Goal: Task Accomplishment & Management: Manage account settings

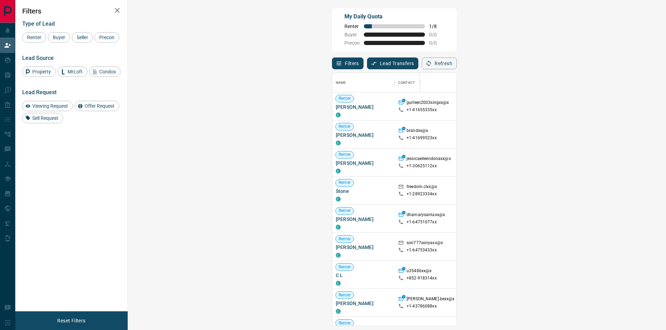
scroll to position [248, 518]
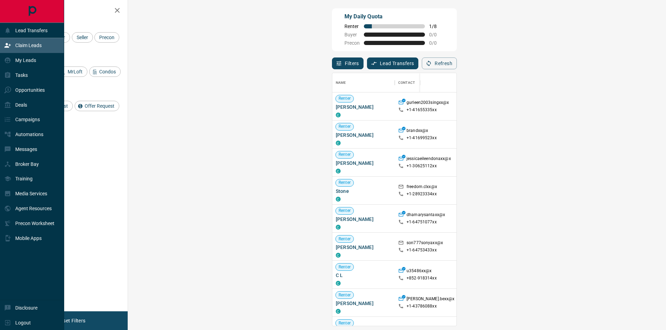
click at [31, 42] on div "Claim Leads" at bounding box center [22, 45] width 37 height 11
click at [10, 62] on icon at bounding box center [8, 61] width 6 height 6
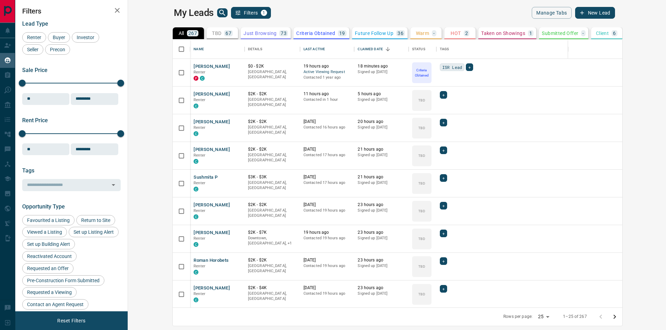
scroll to position [263, 529]
click at [193, 66] on button "[PERSON_NAME]" at bounding box center [211, 66] width 36 height 7
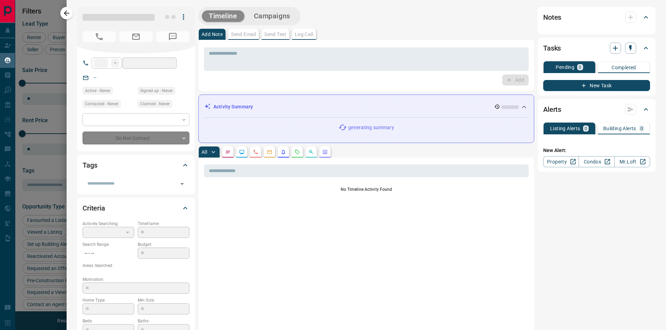
type input "***"
type input "**********"
type input "*"
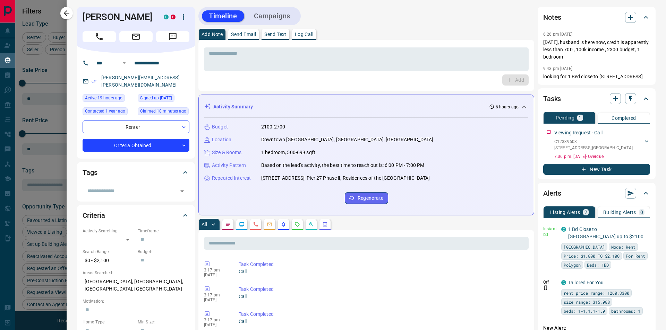
click at [245, 30] on button "Send Email" at bounding box center [243, 34] width 31 height 11
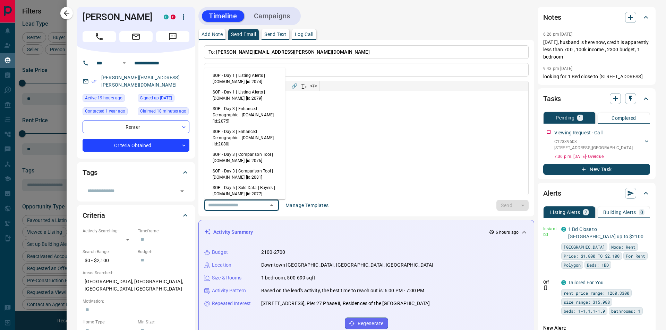
click at [252, 206] on input "text" at bounding box center [231, 205] width 53 height 9
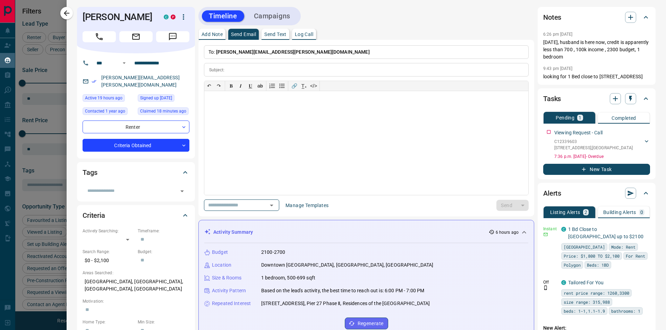
click at [271, 10] on div "Timeline Campaigns" at bounding box center [249, 16] width 98 height 14
click at [270, 15] on button "Campaigns" at bounding box center [272, 15] width 50 height 11
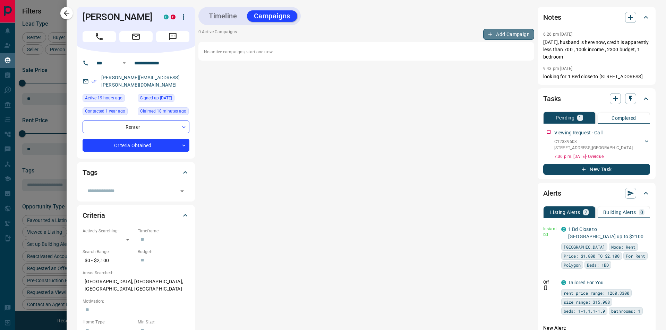
click at [489, 36] on button "Add Campaign" at bounding box center [508, 34] width 51 height 11
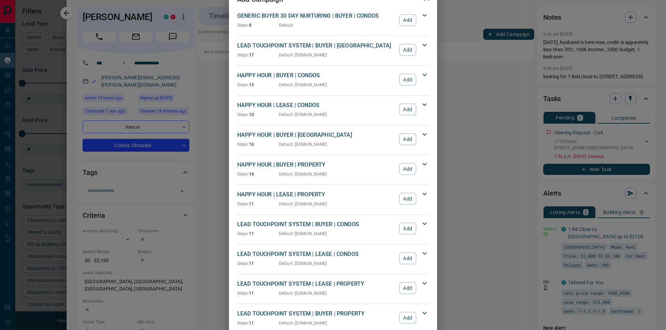
scroll to position [35, 0]
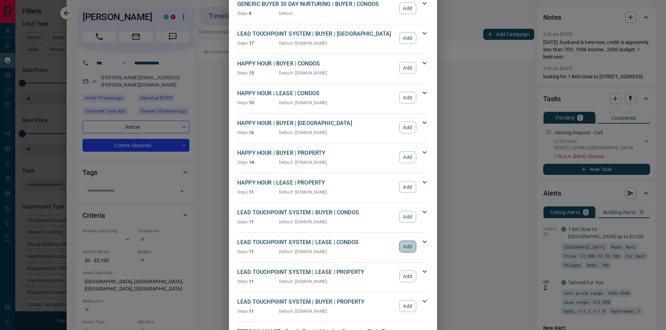
click at [404, 251] on button "Add" at bounding box center [407, 247] width 17 height 12
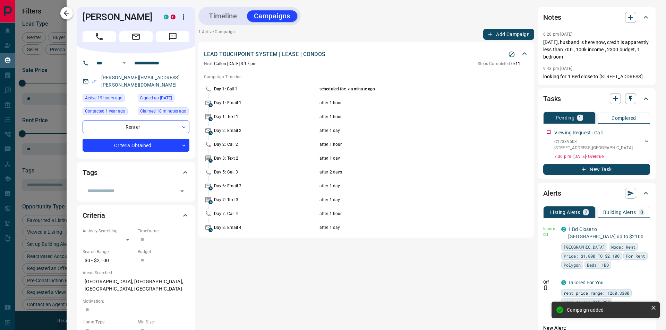
click at [67, 11] on icon "button" at bounding box center [66, 13] width 8 height 8
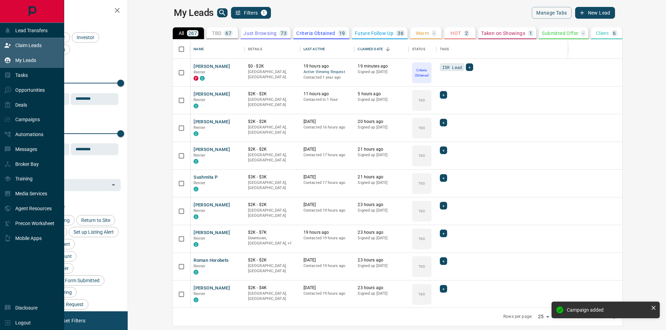
click at [8, 41] on div "Claim Leads" at bounding box center [22, 45] width 37 height 11
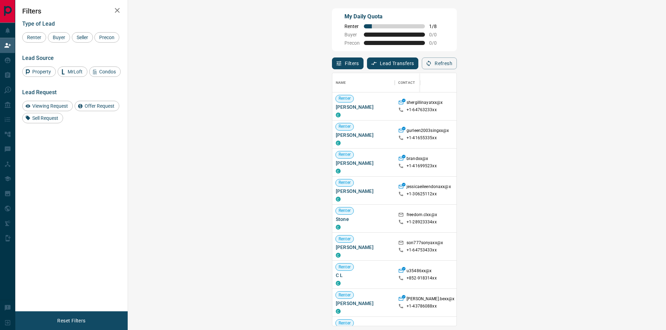
scroll to position [248, 518]
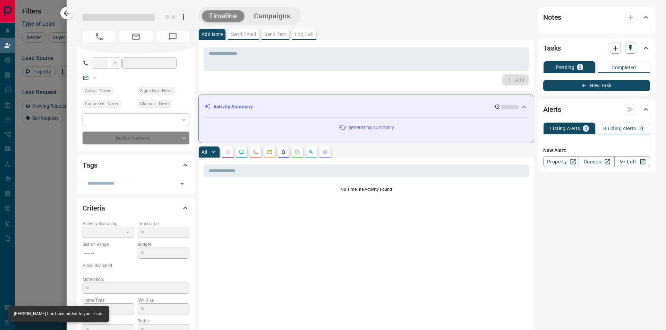
type input "**"
type input "**********"
type input "**"
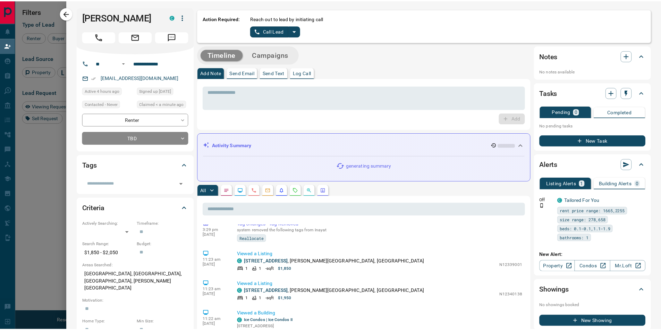
scroll to position [0, 0]
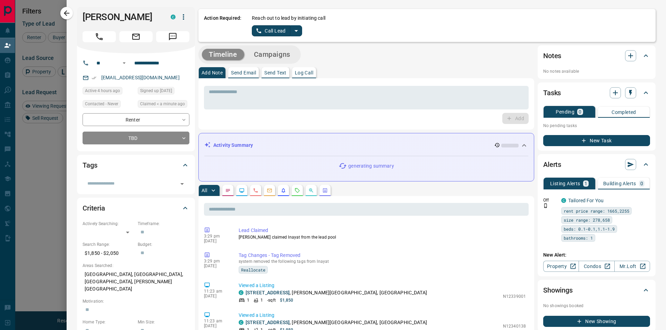
click at [267, 32] on button "Call Lead" at bounding box center [271, 30] width 38 height 11
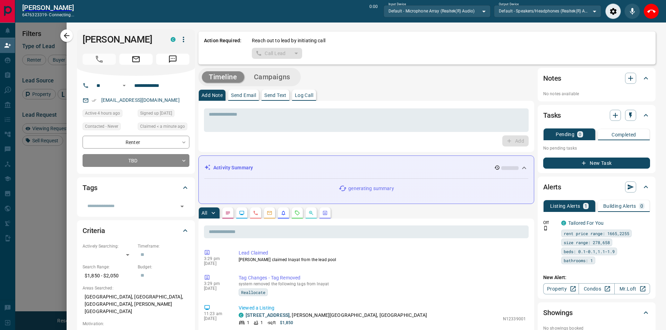
scroll to position [231, 512]
click at [650, 8] on button "Close" at bounding box center [646, 11] width 16 height 16
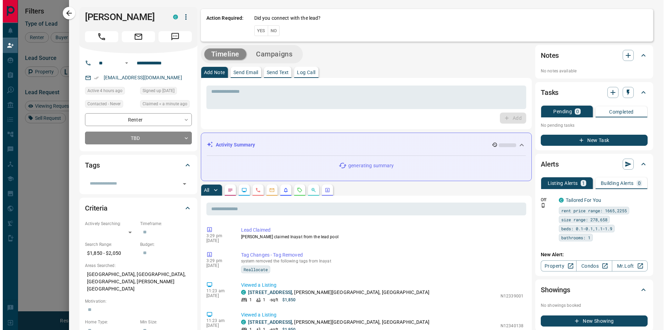
scroll to position [248, 518]
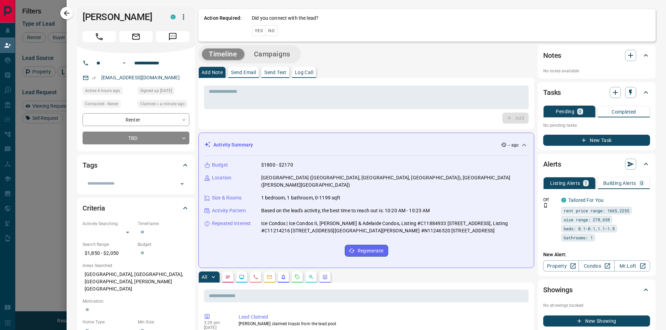
click at [275, 30] on button "No" at bounding box center [271, 30] width 12 height 11
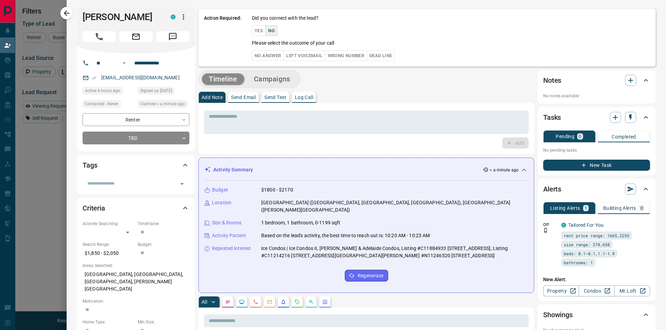
click at [269, 57] on button "No Answer" at bounding box center [268, 55] width 32 height 11
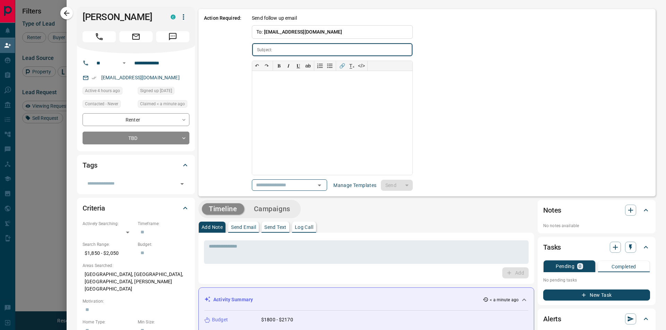
type input "**********"
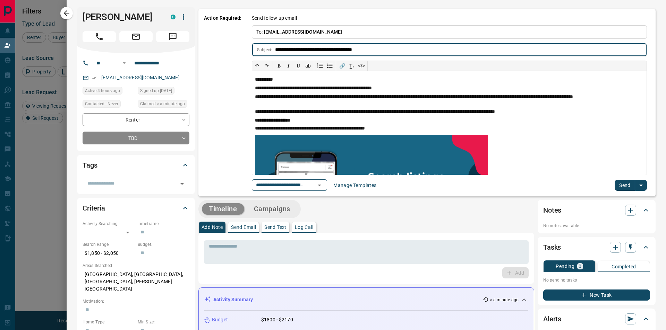
click at [623, 184] on button "Send" at bounding box center [624, 185] width 20 height 11
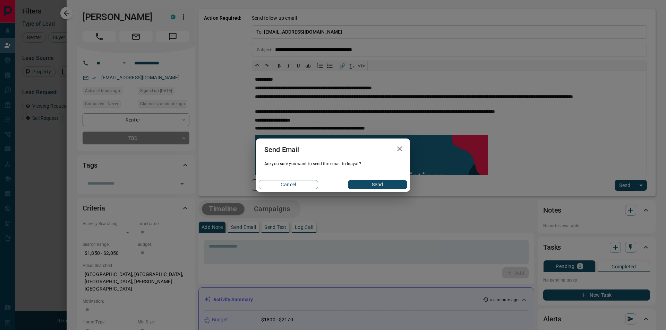
click at [398, 182] on button "Send" at bounding box center [377, 184] width 59 height 9
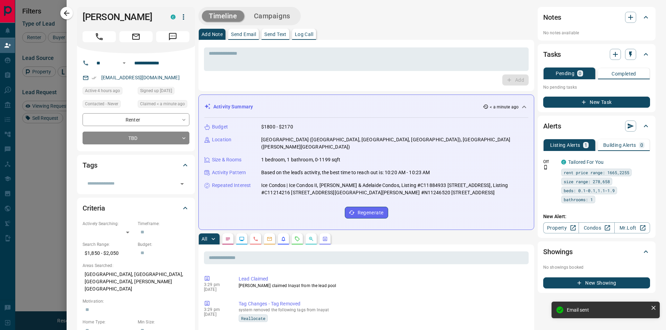
click at [289, 12] on button "Campaigns" at bounding box center [272, 15] width 50 height 11
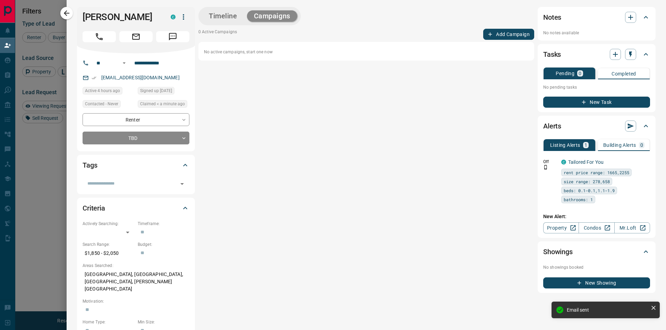
click at [510, 37] on button "Add Campaign" at bounding box center [508, 34] width 51 height 11
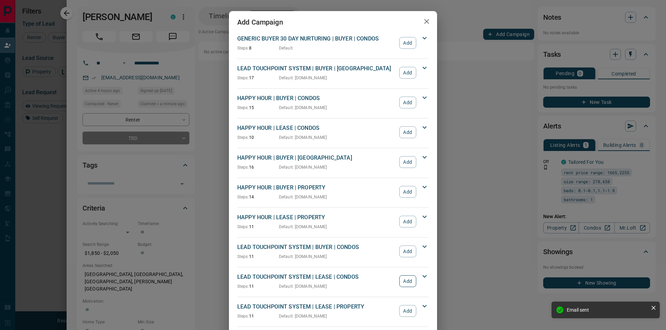
click at [405, 284] on button "Add" at bounding box center [407, 282] width 17 height 12
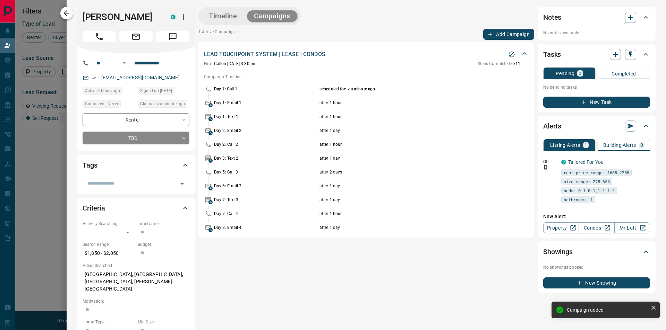
click at [64, 13] on icon "button" at bounding box center [67, 13] width 6 height 6
